Goal: Register for event/course

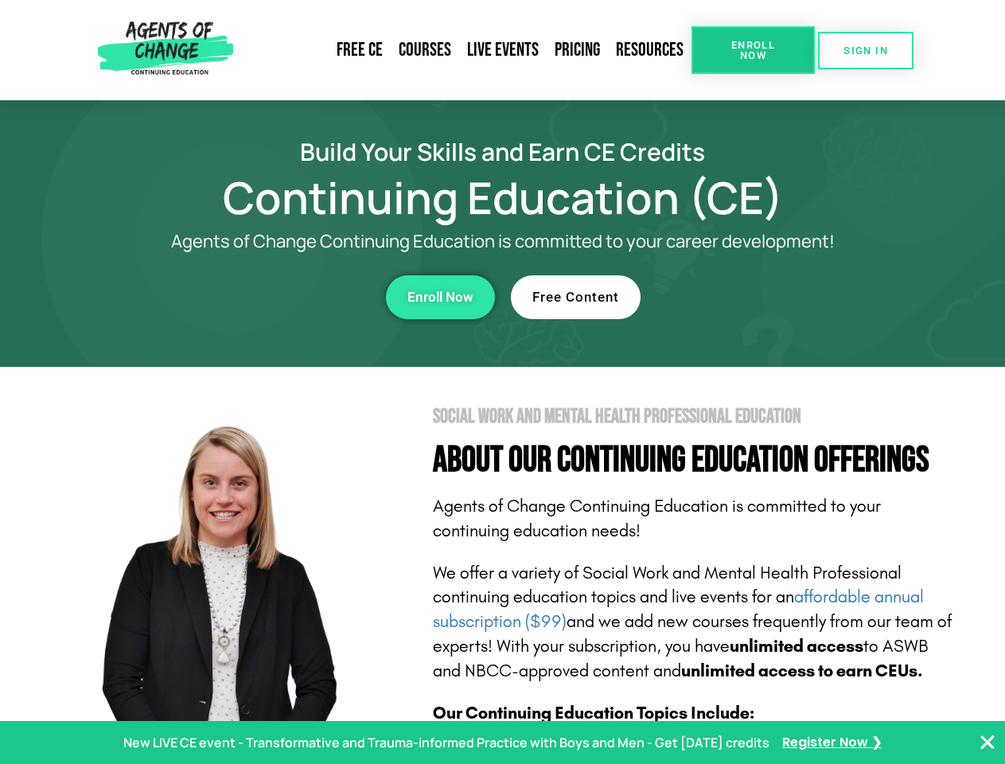
click at [502, 382] on section "Social Work and Mental Health Professional Education About Our Continuing Educa…" at bounding box center [502, 701] width 1005 height 668
click at [650, 50] on link "Resources" at bounding box center [650, 50] width 84 height 37
click at [753, 50] on span "Enroll Now" at bounding box center [753, 50] width 72 height 21
click at [866, 50] on span "SIGN IN" at bounding box center [866, 50] width 45 height 10
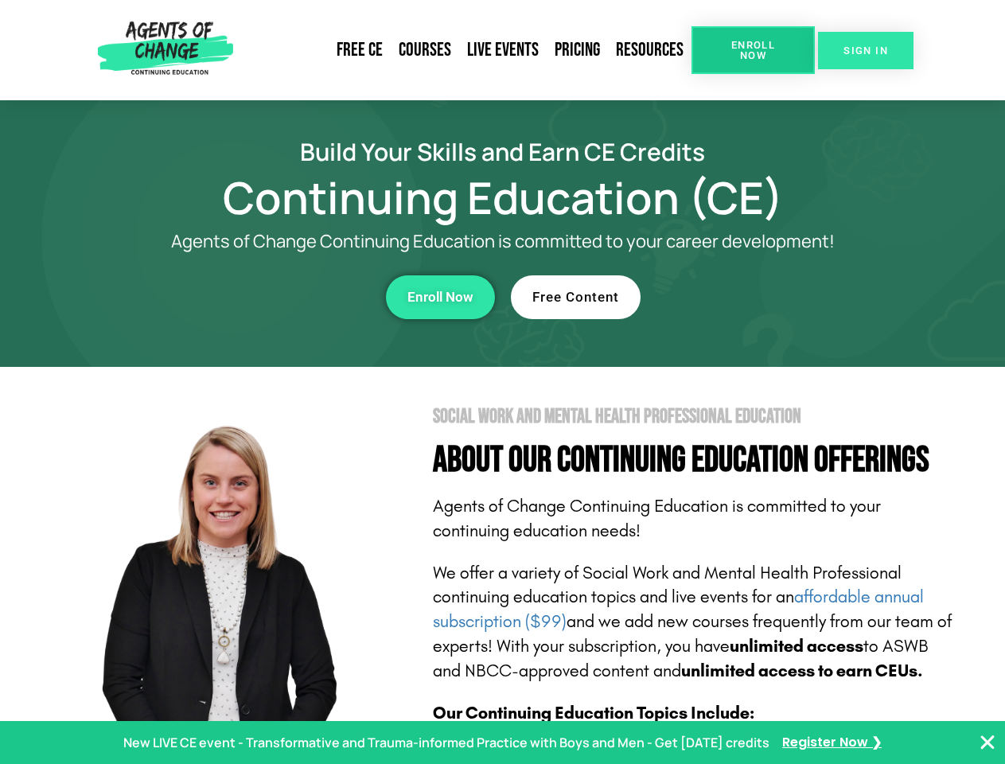
click at [866, 50] on span "SIGN IN" at bounding box center [866, 50] width 45 height 10
click at [276, 297] on div "Enroll Now" at bounding box center [276, 297] width 438 height 44
click at [440, 297] on span "Enroll Now" at bounding box center [440, 297] width 66 height 14
